Goal: Check status: Check status

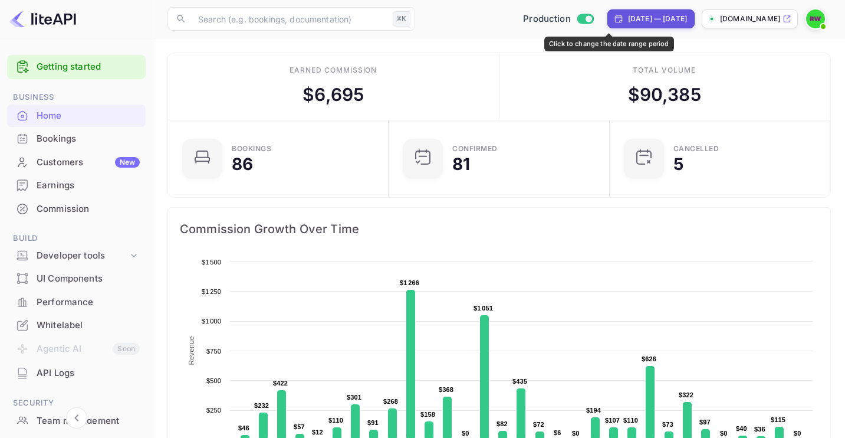
click at [614, 24] on div "[DATE] — [DATE]" at bounding box center [651, 18] width 87 height 19
select select "6"
select select "2025"
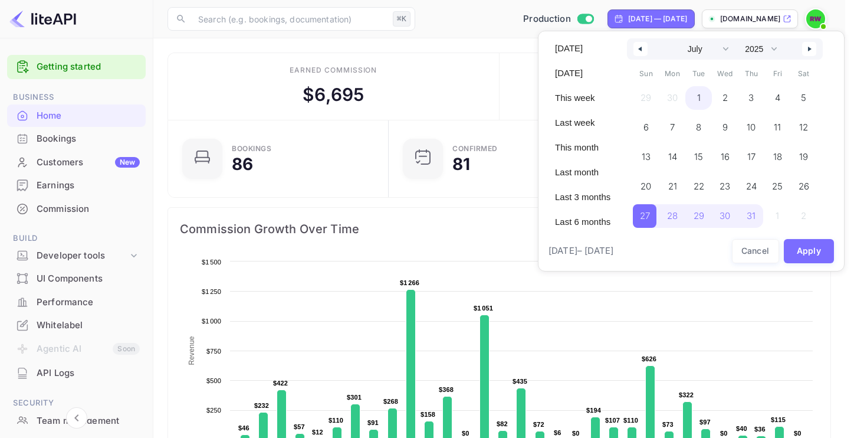
click at [695, 98] on span "1" at bounding box center [699, 98] width 27 height 24
drag, startPoint x: 752, startPoint y: 219, endPoint x: 773, endPoint y: 229, distance: 23.5
click at [752, 218] on span "31" at bounding box center [750, 215] width 9 height 21
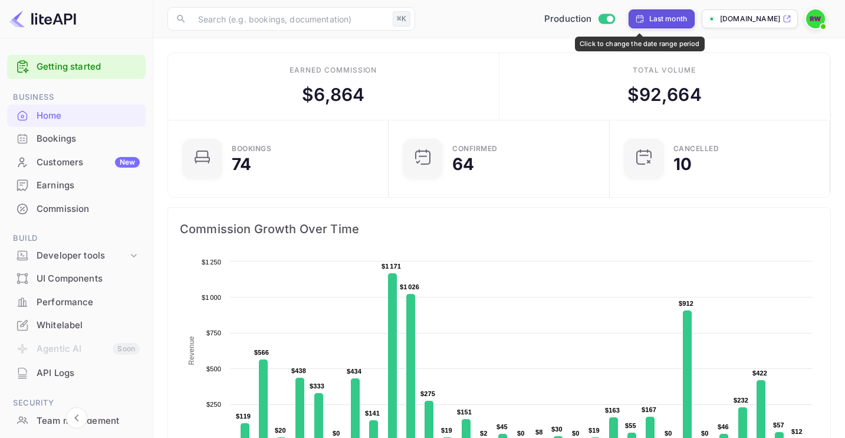
click at [650, 15] on div "Last month" at bounding box center [669, 19] width 38 height 11
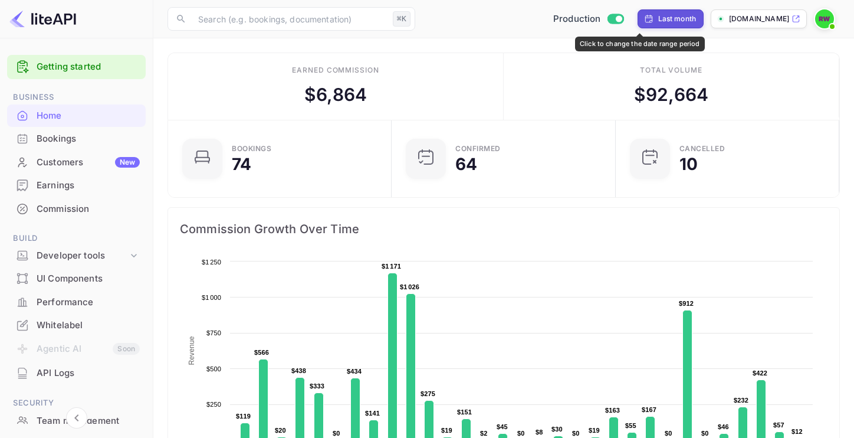
select select "6"
select select "2025"
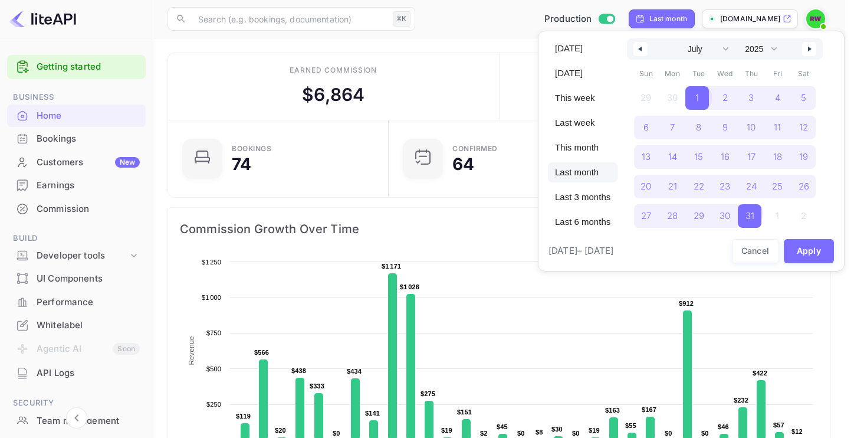
click at [693, 95] on span "1" at bounding box center [698, 98] width 24 height 24
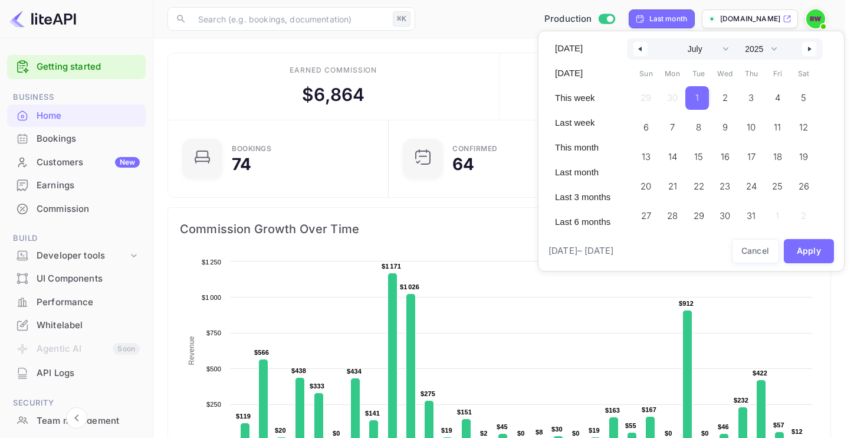
click at [812, 47] on icon "button" at bounding box center [811, 49] width 6 height 5
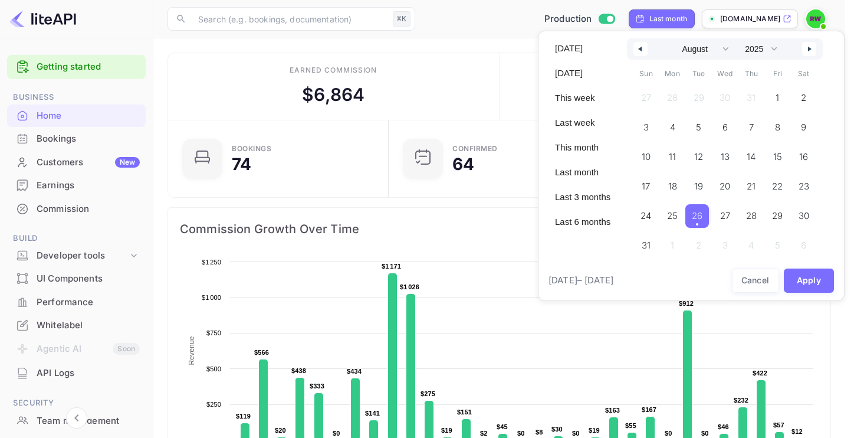
click at [701, 217] on span "26" at bounding box center [697, 215] width 11 height 21
select select "6"
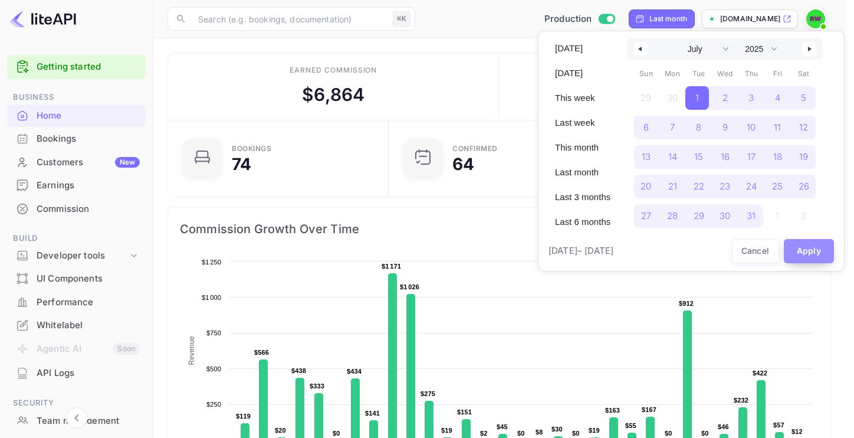
click at [813, 249] on button "Apply" at bounding box center [809, 251] width 51 height 24
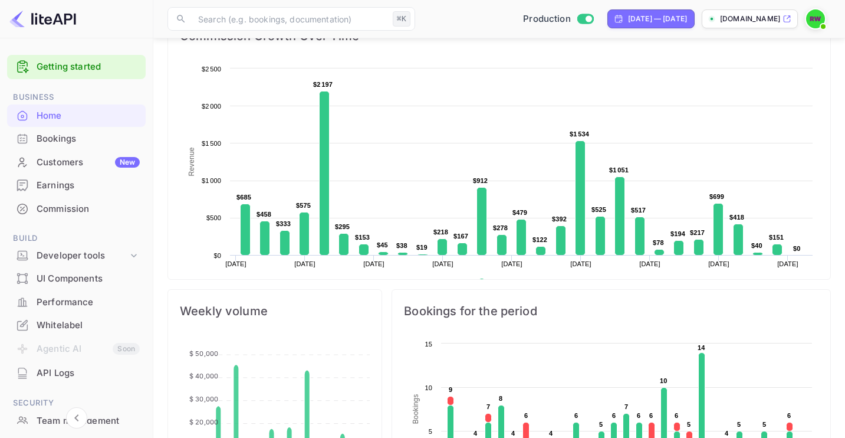
scroll to position [214, 0]
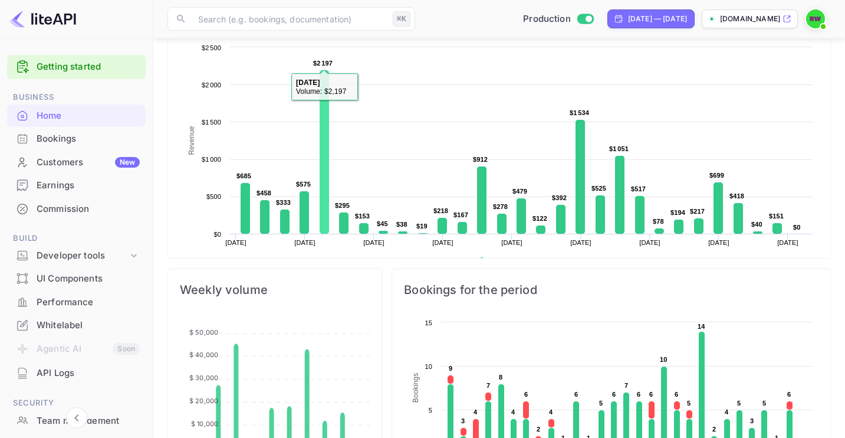
click at [324, 168] on rect at bounding box center [325, 152] width 10 height 164
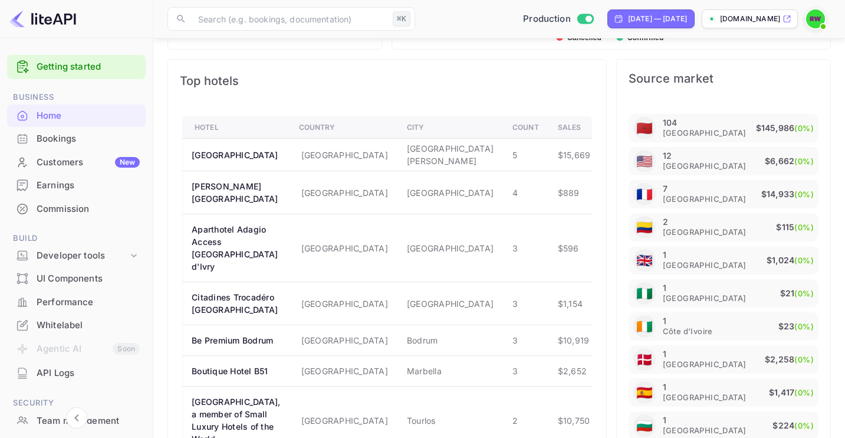
scroll to position [723, 0]
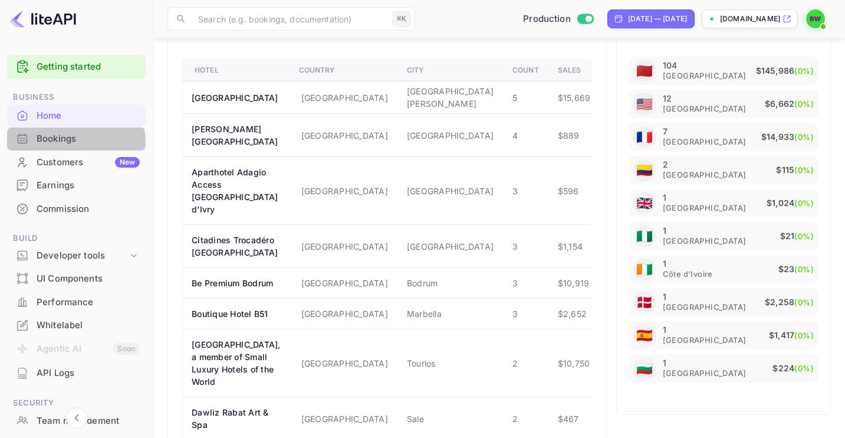
click at [68, 143] on div "Bookings" at bounding box center [88, 139] width 103 height 14
